Goal: Check status: Check status

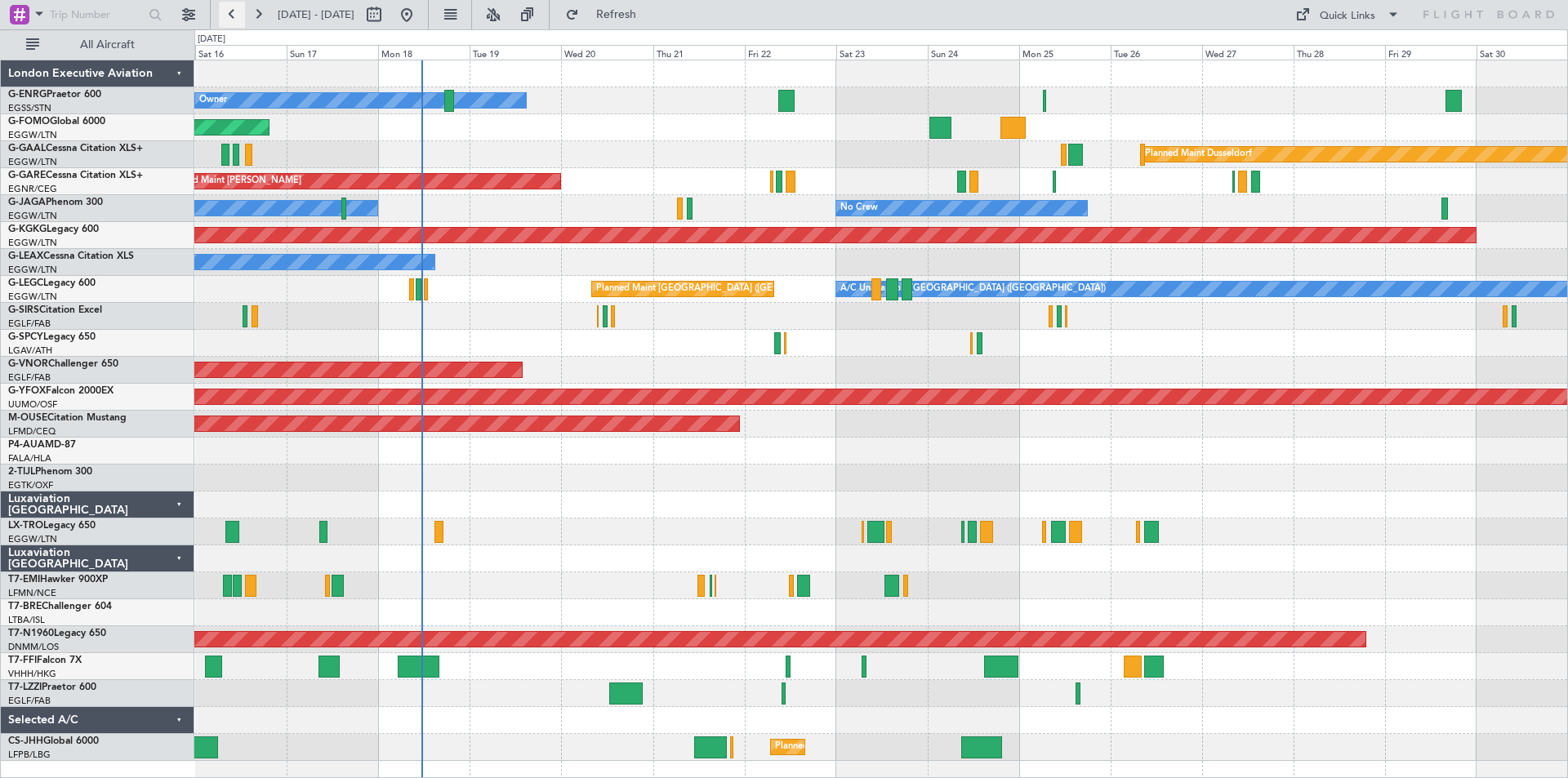
click at [236, 16] on button at bounding box center [231, 15] width 26 height 26
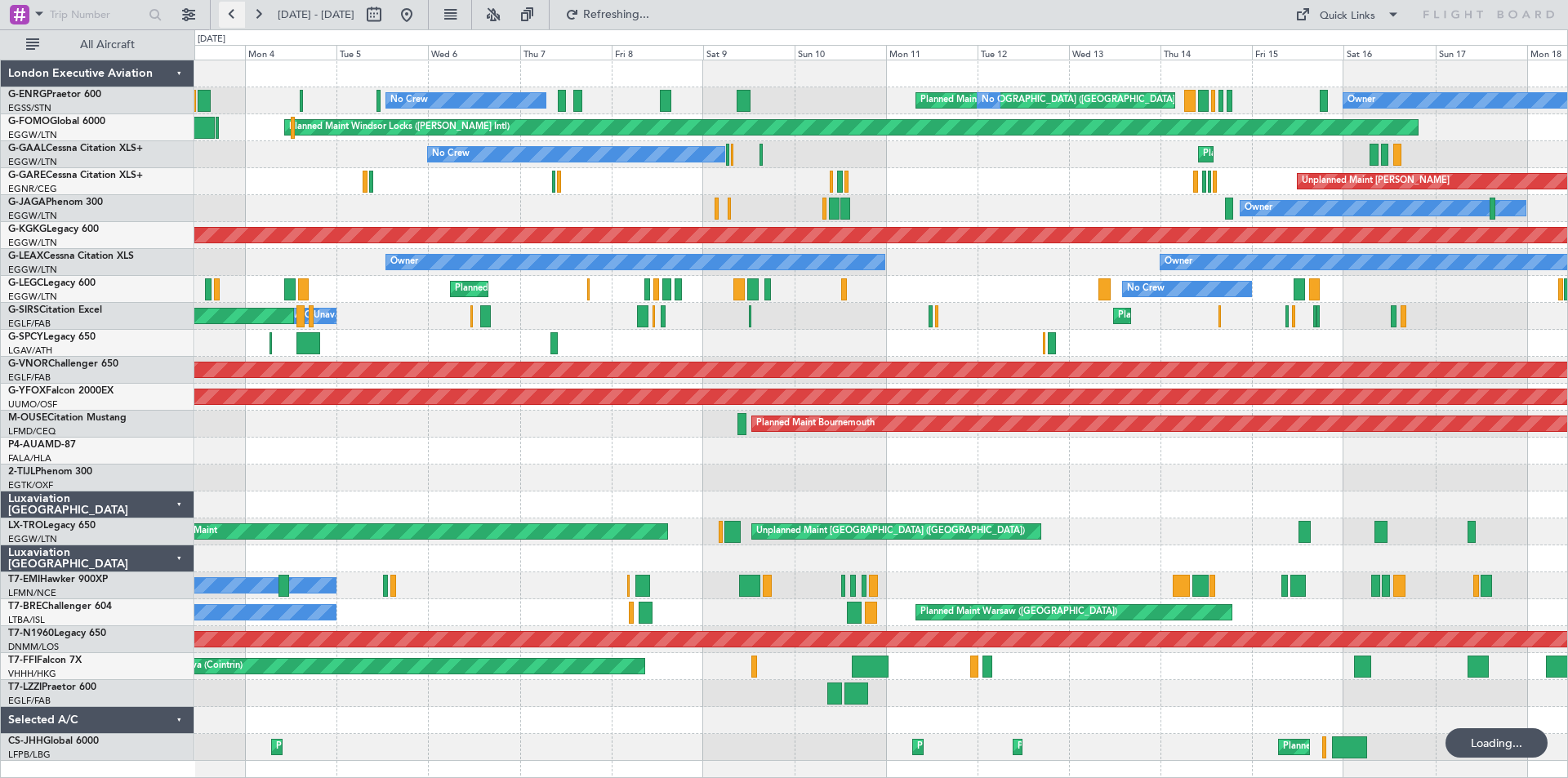
click at [236, 16] on button at bounding box center [231, 15] width 26 height 26
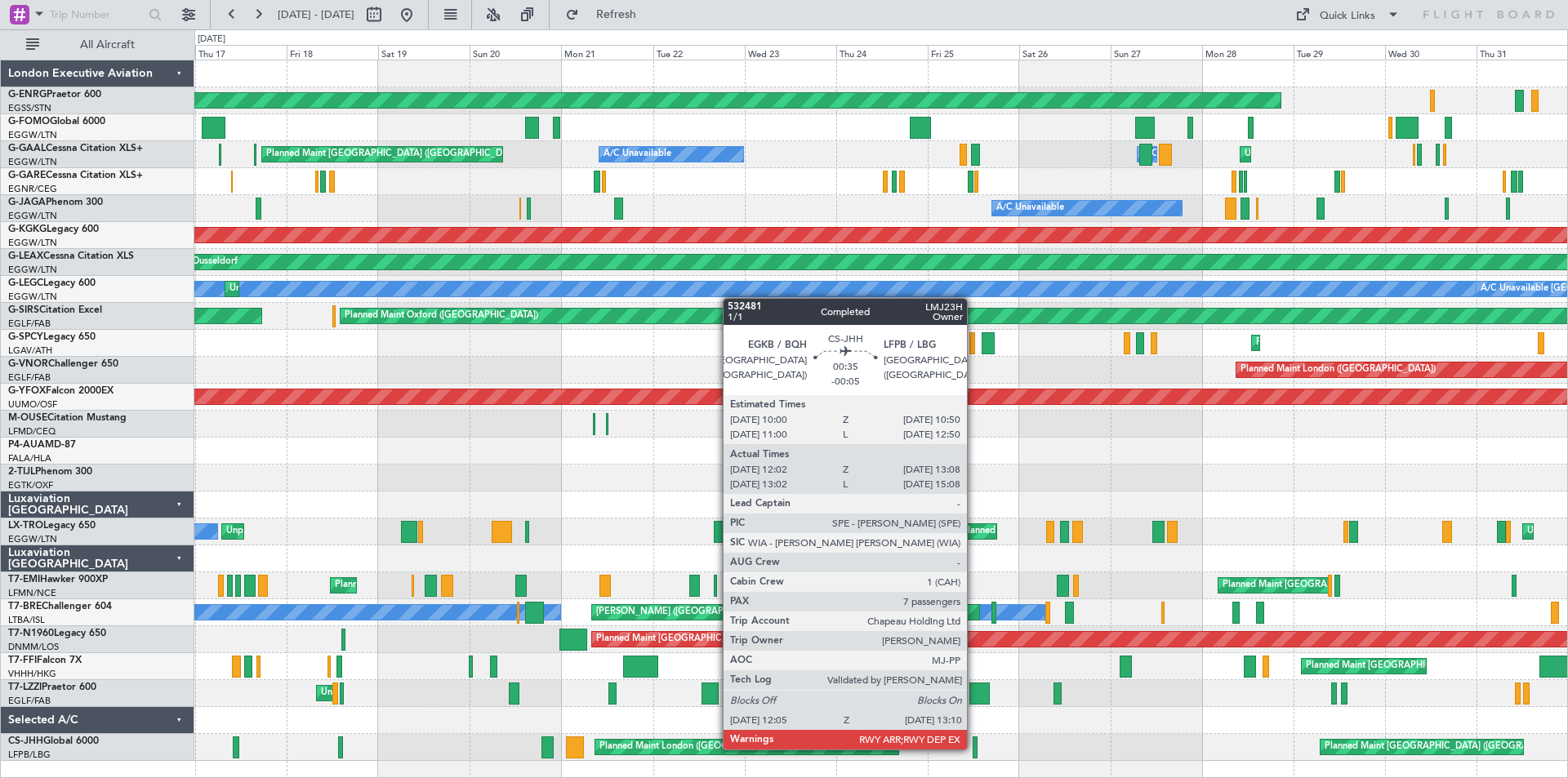
click at [975, 747] on div at bounding box center [976, 747] width 5 height 22
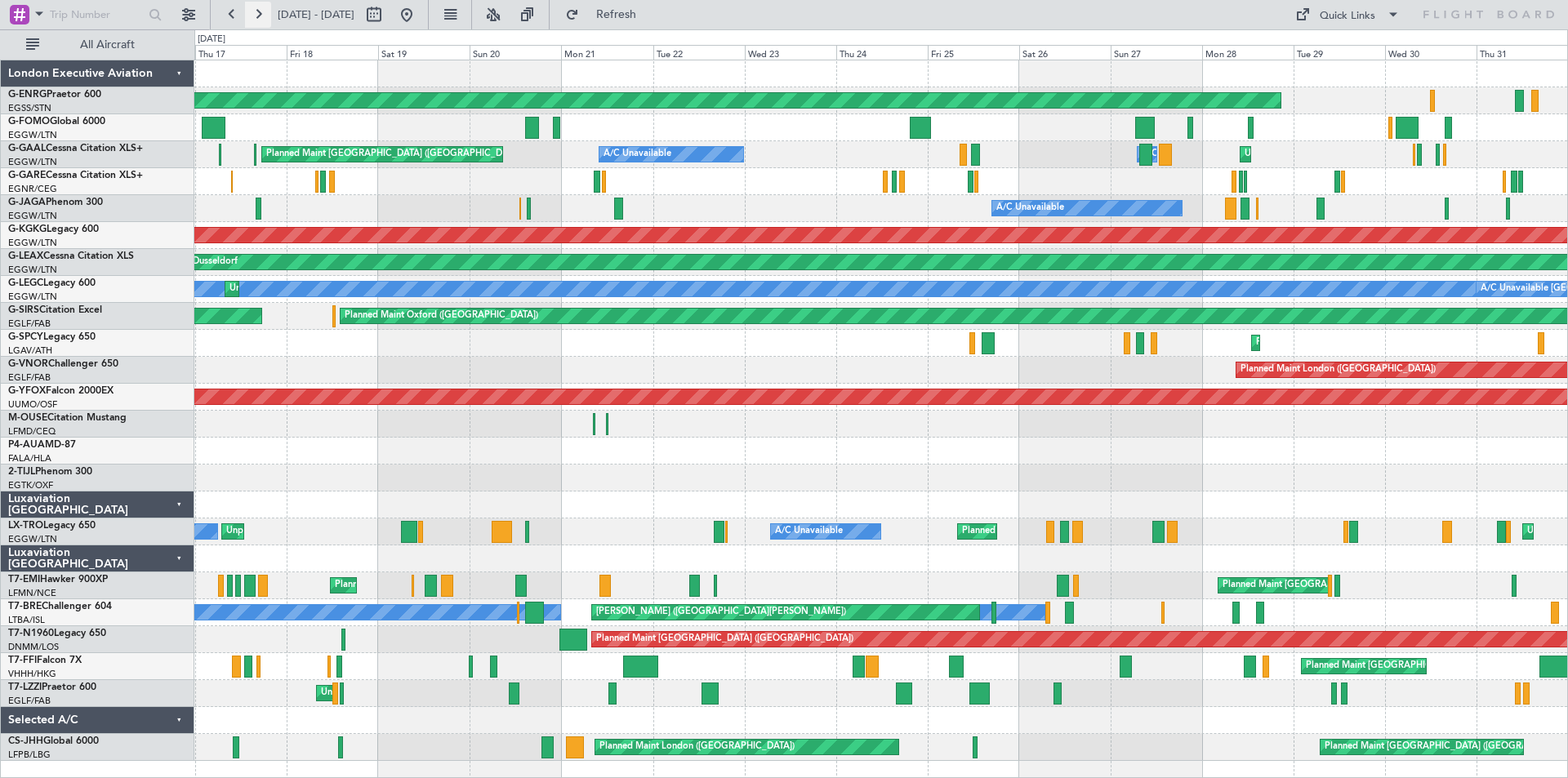
click at [262, 11] on button at bounding box center [258, 15] width 26 height 26
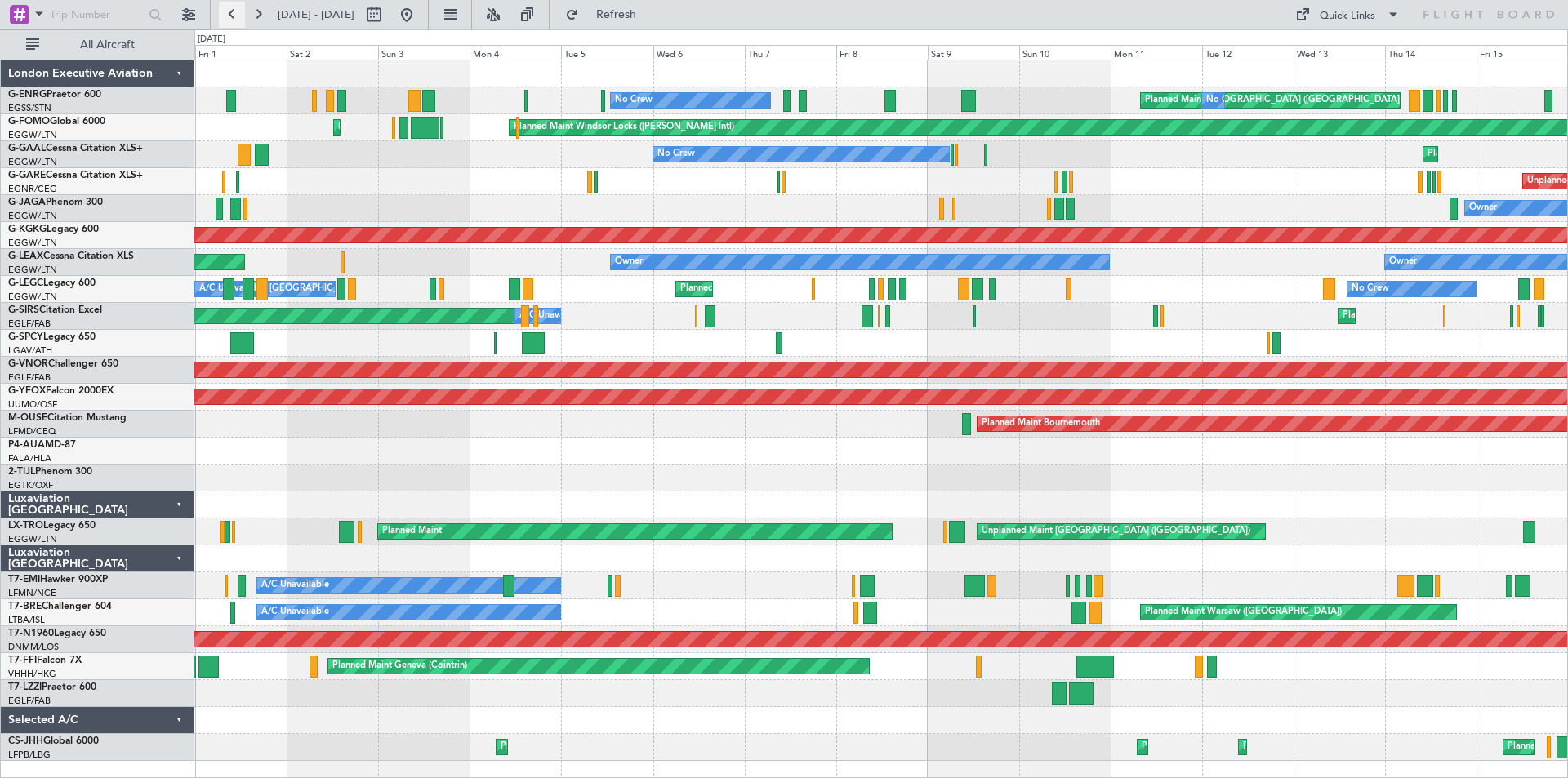
click at [236, 14] on button at bounding box center [231, 15] width 26 height 26
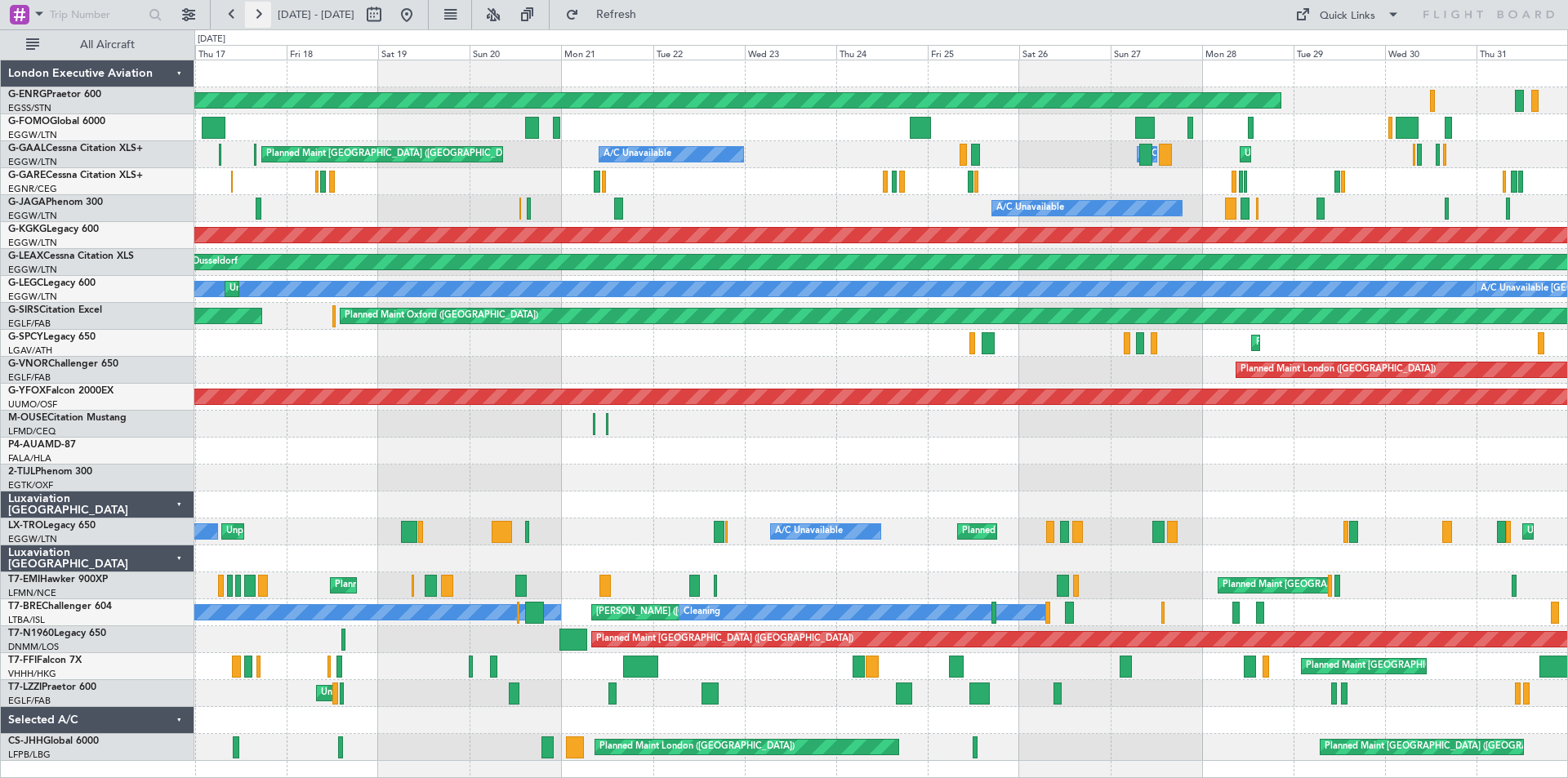
click at [254, 13] on button at bounding box center [258, 15] width 26 height 26
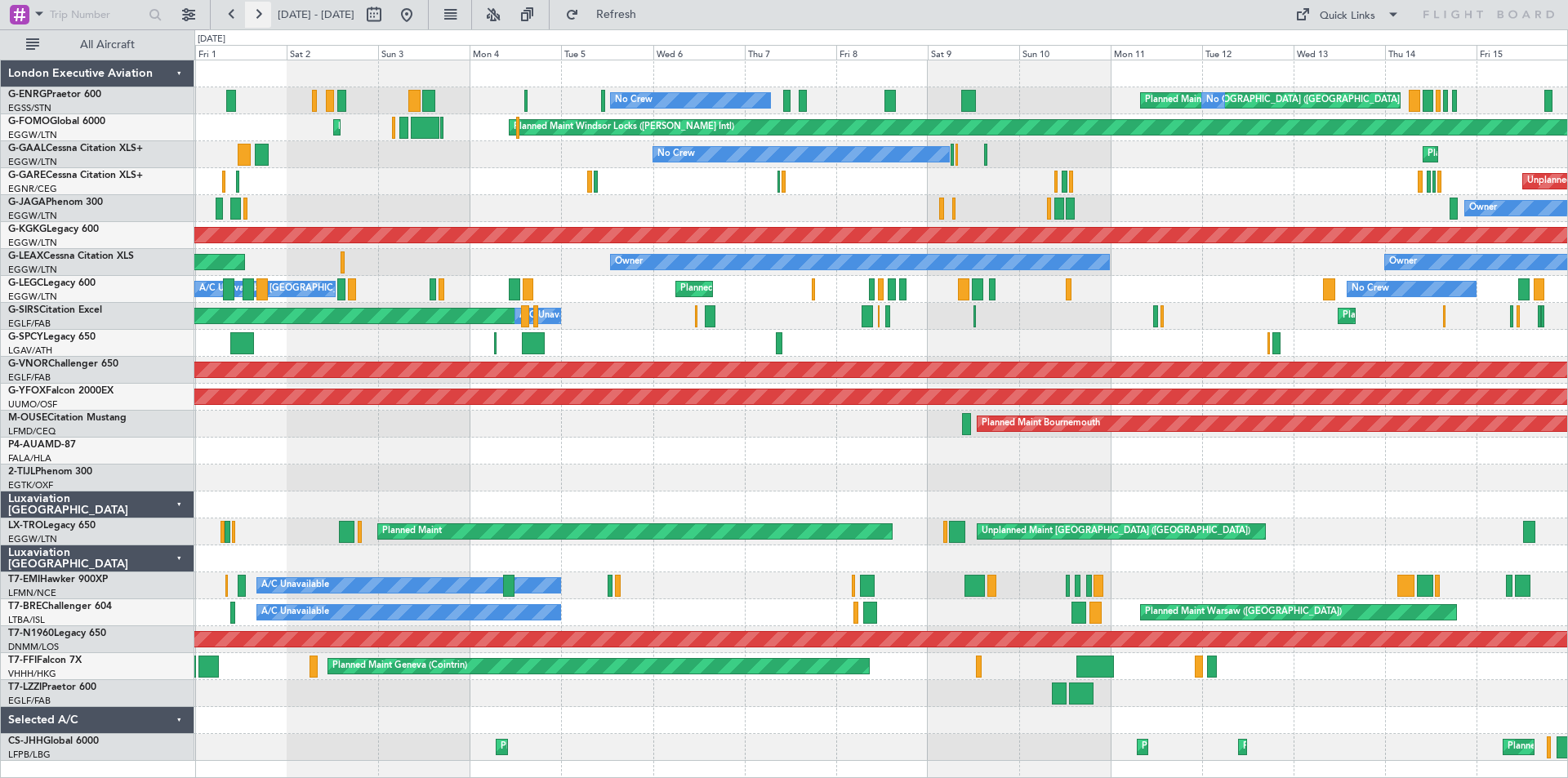
click at [256, 15] on button at bounding box center [258, 15] width 26 height 26
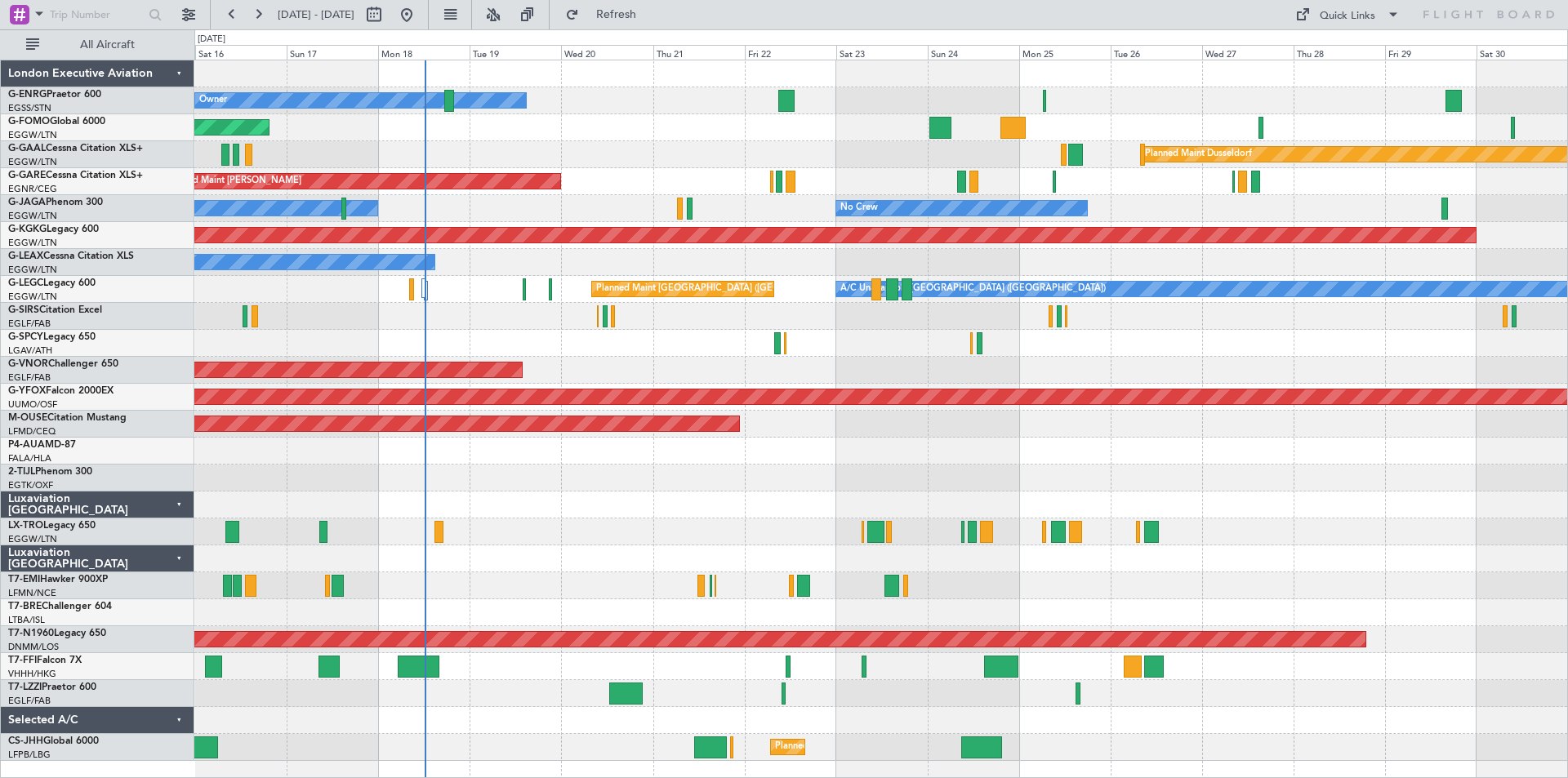
click at [0, 344] on div "Owner Planned Maint [GEOGRAPHIC_DATA] ([GEOGRAPHIC_DATA]) Planned Maint Windsor…" at bounding box center [784, 403] width 1568 height 748
click at [0, 113] on div "Owner Planned Maint [GEOGRAPHIC_DATA] ([GEOGRAPHIC_DATA]) Planned Maint Windsor…" at bounding box center [784, 403] width 1568 height 748
click at [2, 552] on div "Luxaviation [GEOGRAPHIC_DATA]" at bounding box center [97, 559] width 194 height 27
